Goal: Transaction & Acquisition: Obtain resource

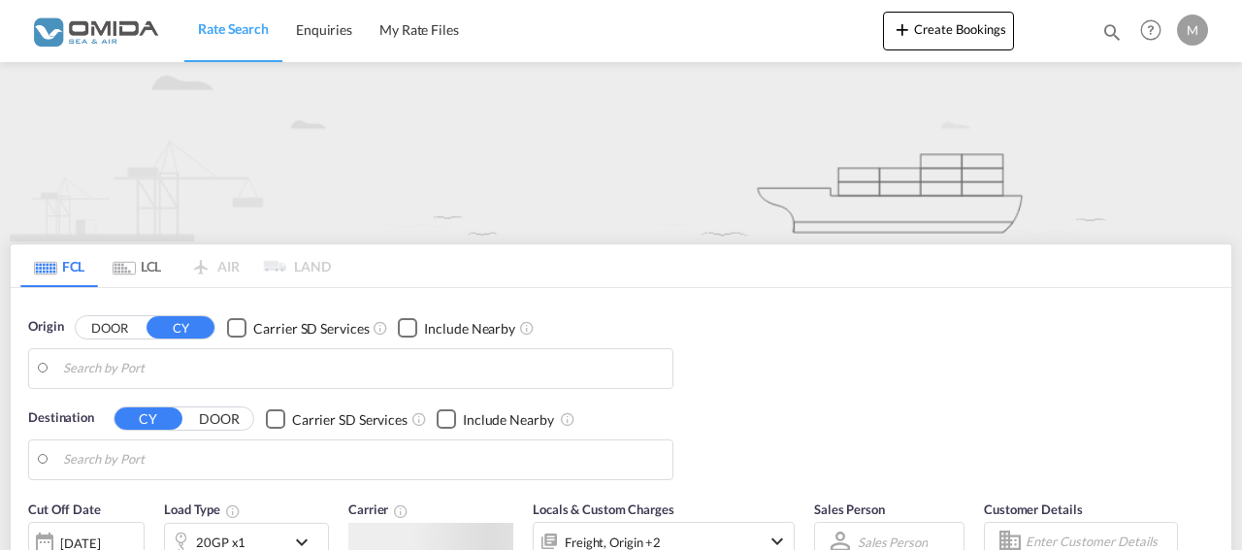
type input "[GEOGRAPHIC_DATA], PLGDY"
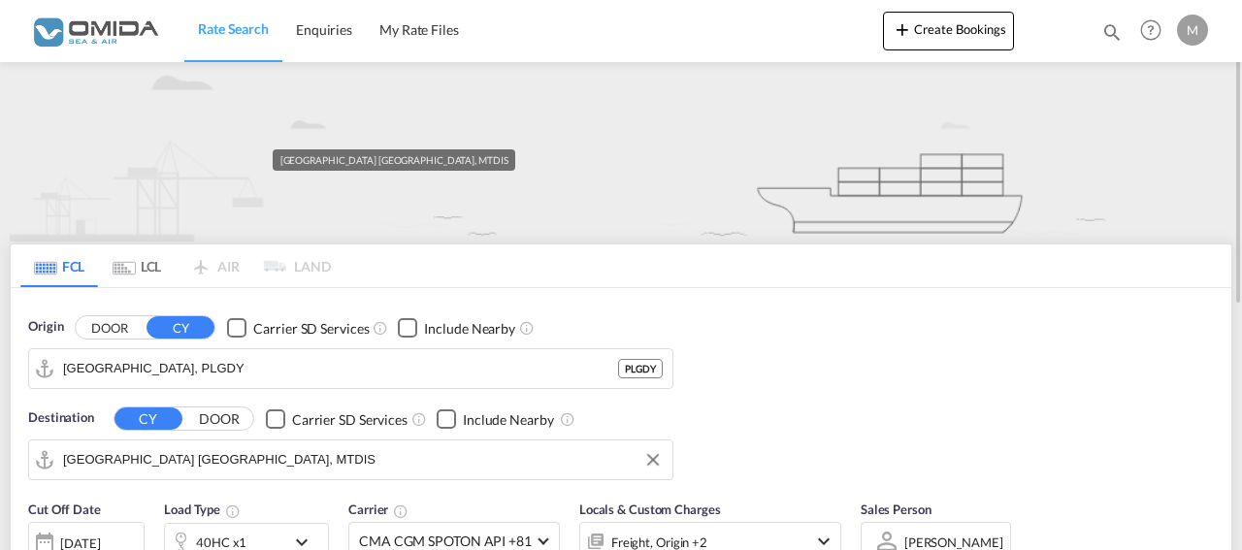
click at [273, 462] on input "[GEOGRAPHIC_DATA] [GEOGRAPHIC_DATA], MTDIS" at bounding box center [363, 459] width 600 height 29
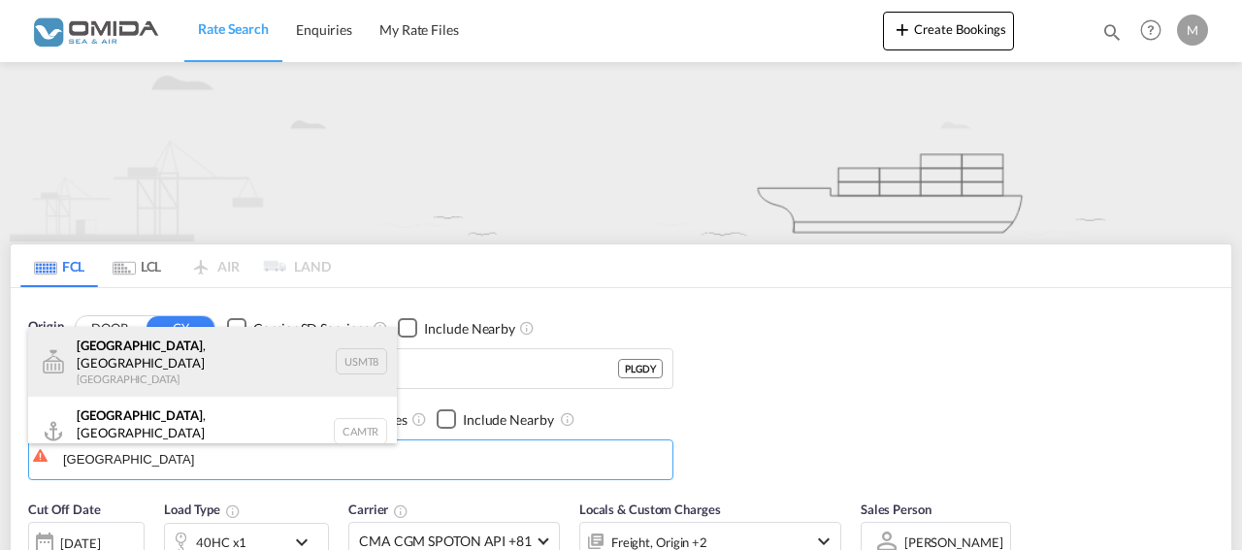
click at [248, 370] on div "[GEOGRAPHIC_DATA] , [GEOGRAPHIC_DATA] [GEOGRAPHIC_DATA] USMT8" at bounding box center [212, 362] width 369 height 70
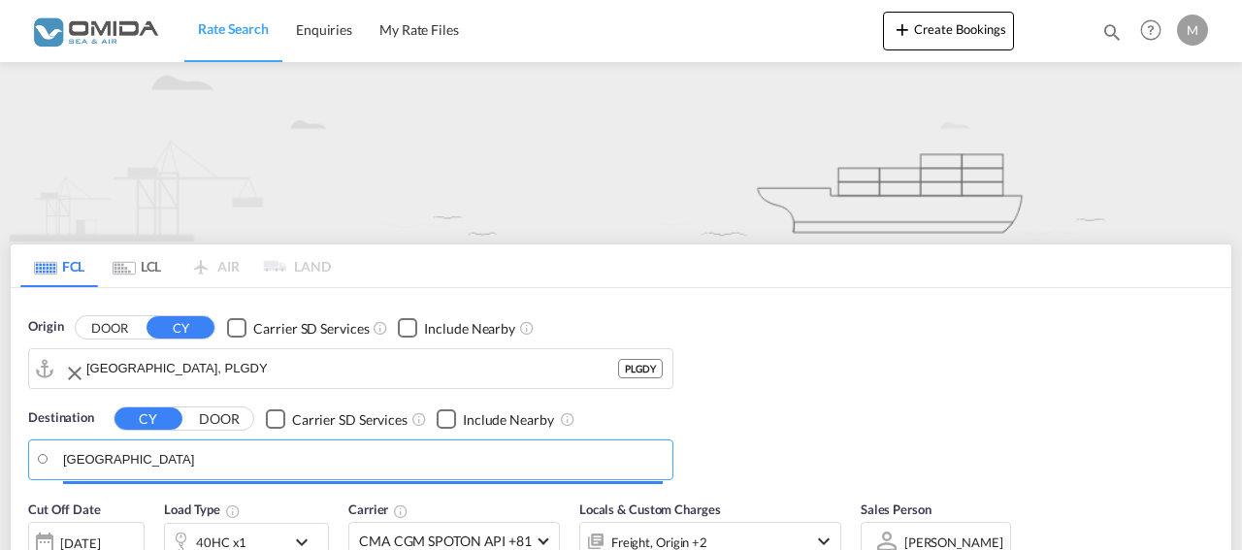
type input "[GEOGRAPHIC_DATA], [GEOGRAPHIC_DATA], USMT8"
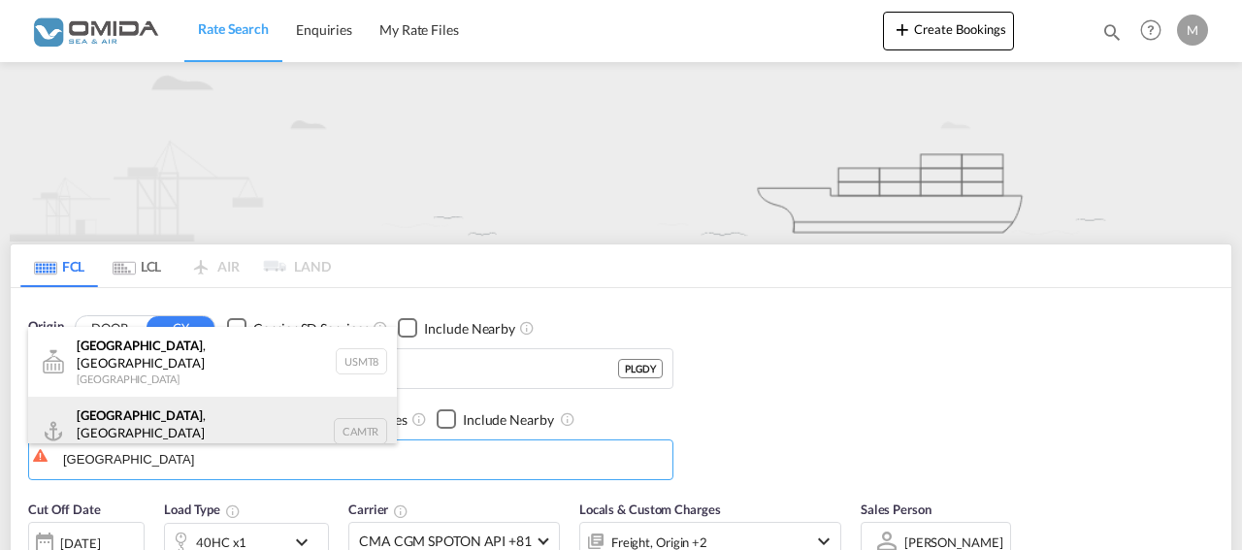
click at [199, 420] on div "[GEOGRAPHIC_DATA] , [GEOGRAPHIC_DATA] [GEOGRAPHIC_DATA] CAMTR" at bounding box center [212, 432] width 369 height 70
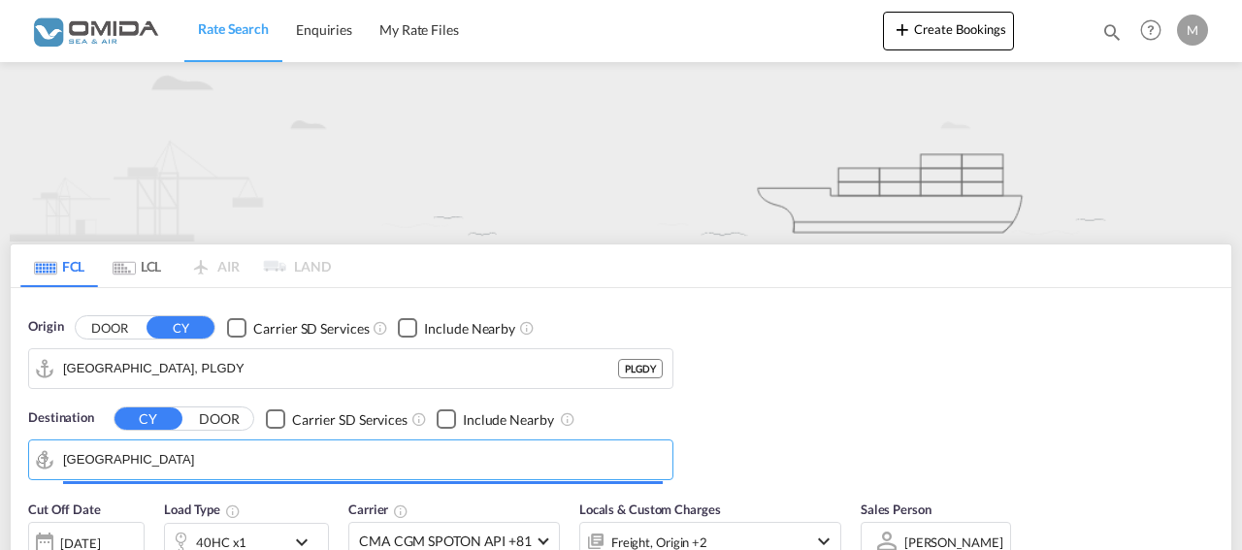
type input "[GEOGRAPHIC_DATA], [GEOGRAPHIC_DATA], CAMTR"
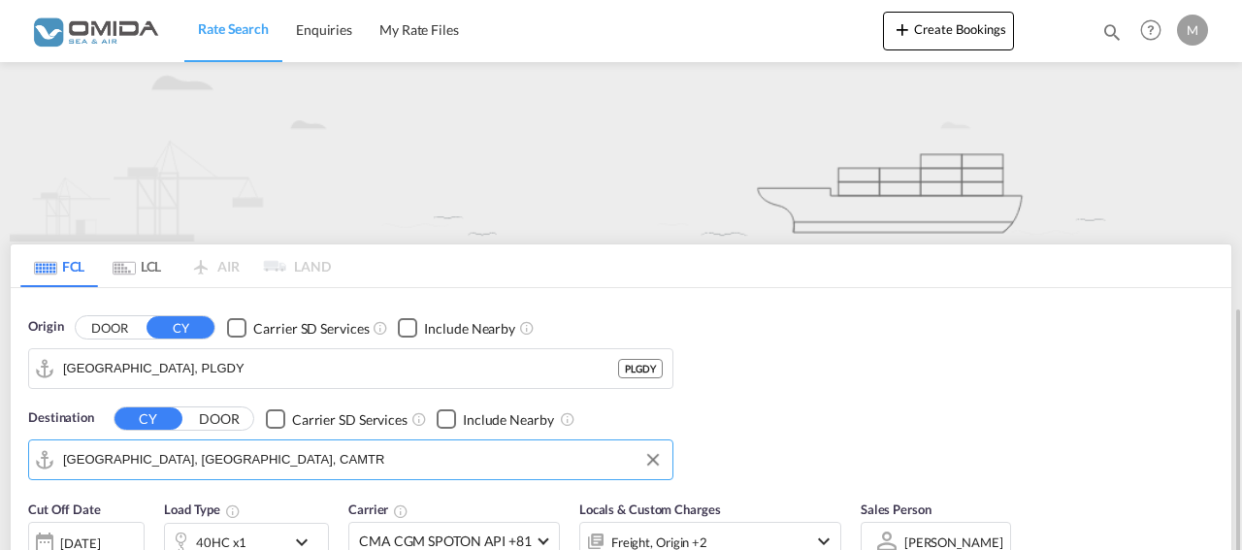
scroll to position [198, 0]
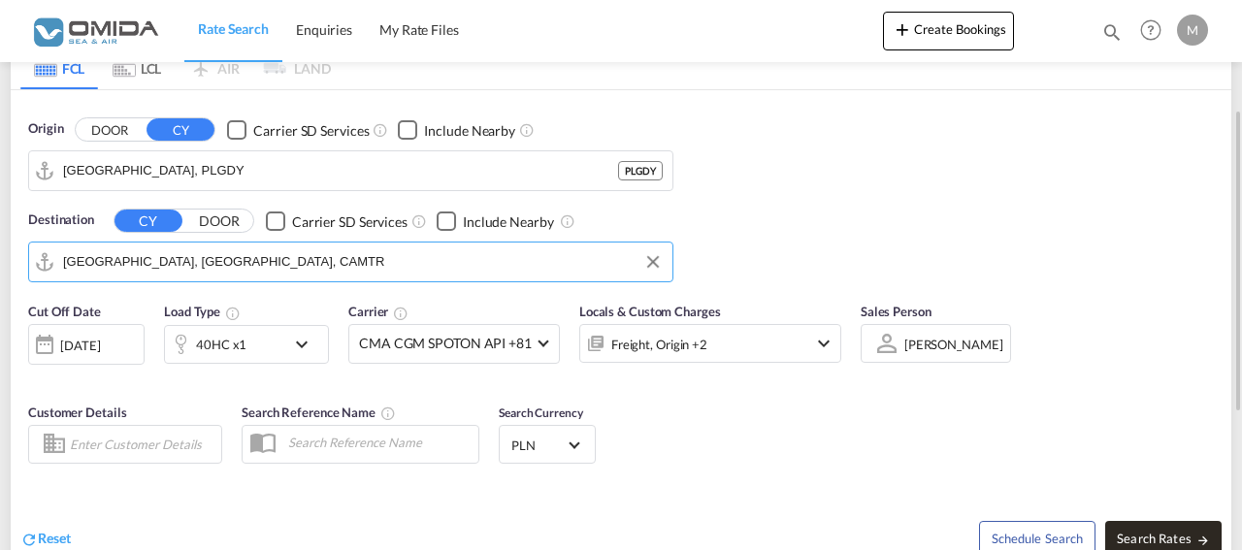
click at [1144, 531] on span "Search Rates" at bounding box center [1163, 539] width 93 height 16
type input "PLGDY to CAMTR / [DATE]"
